Goal: Navigation & Orientation: Understand site structure

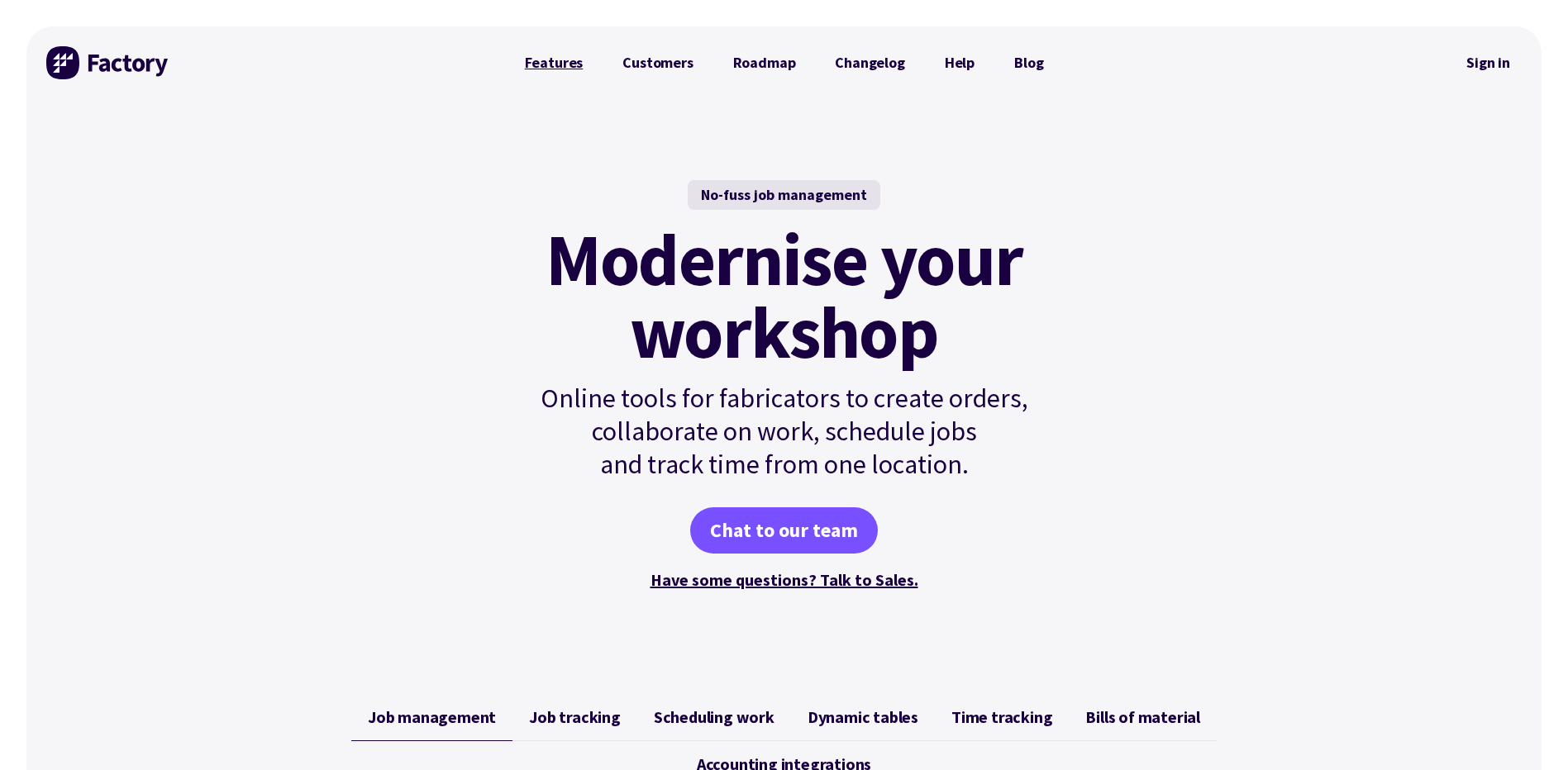
click at [574, 63] on link "Features" at bounding box center [554, 62] width 98 height 33
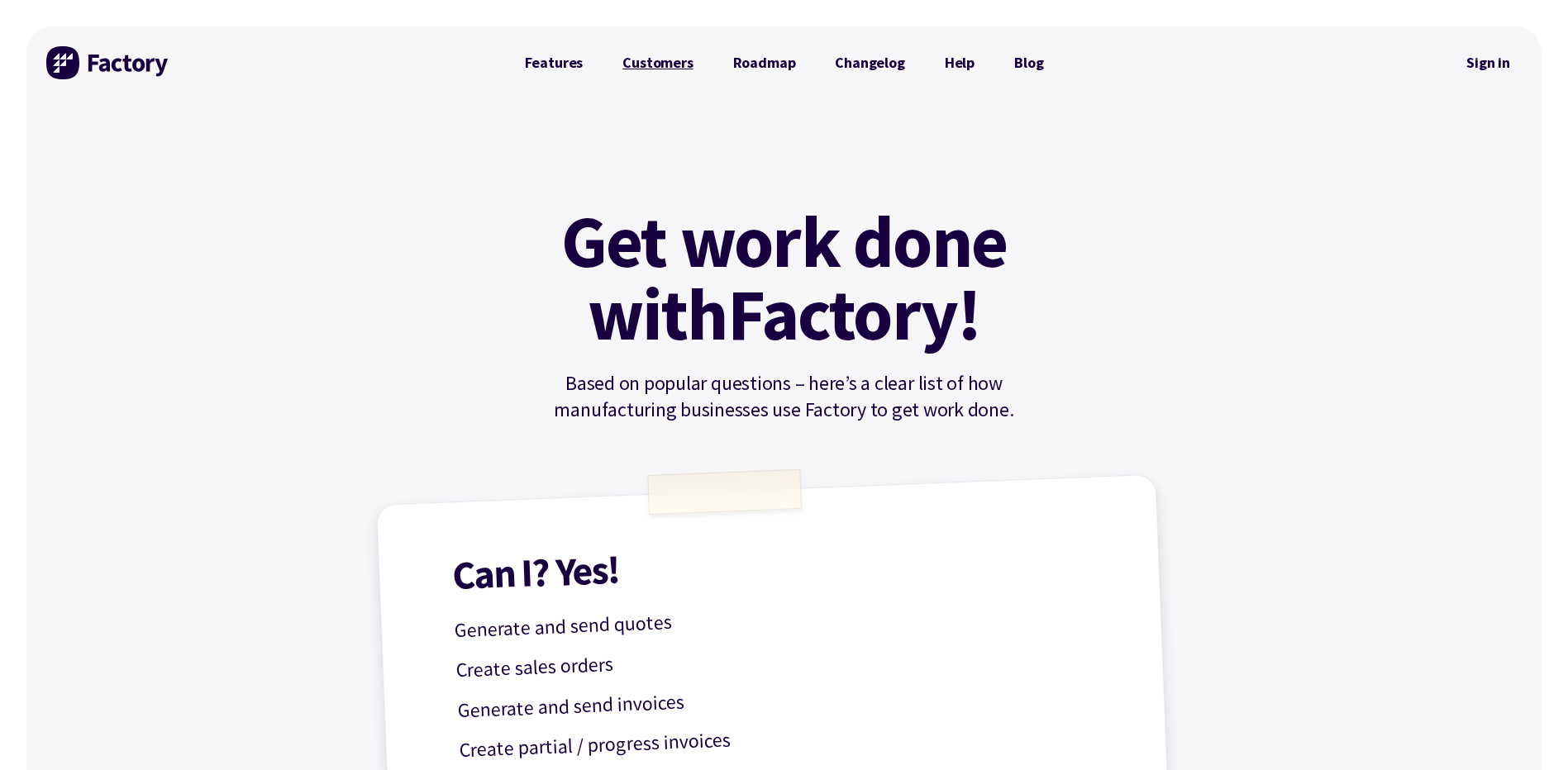
click at [669, 52] on link "Customers" at bounding box center [657, 62] width 110 height 33
